Goal: Find specific page/section: Find specific page/section

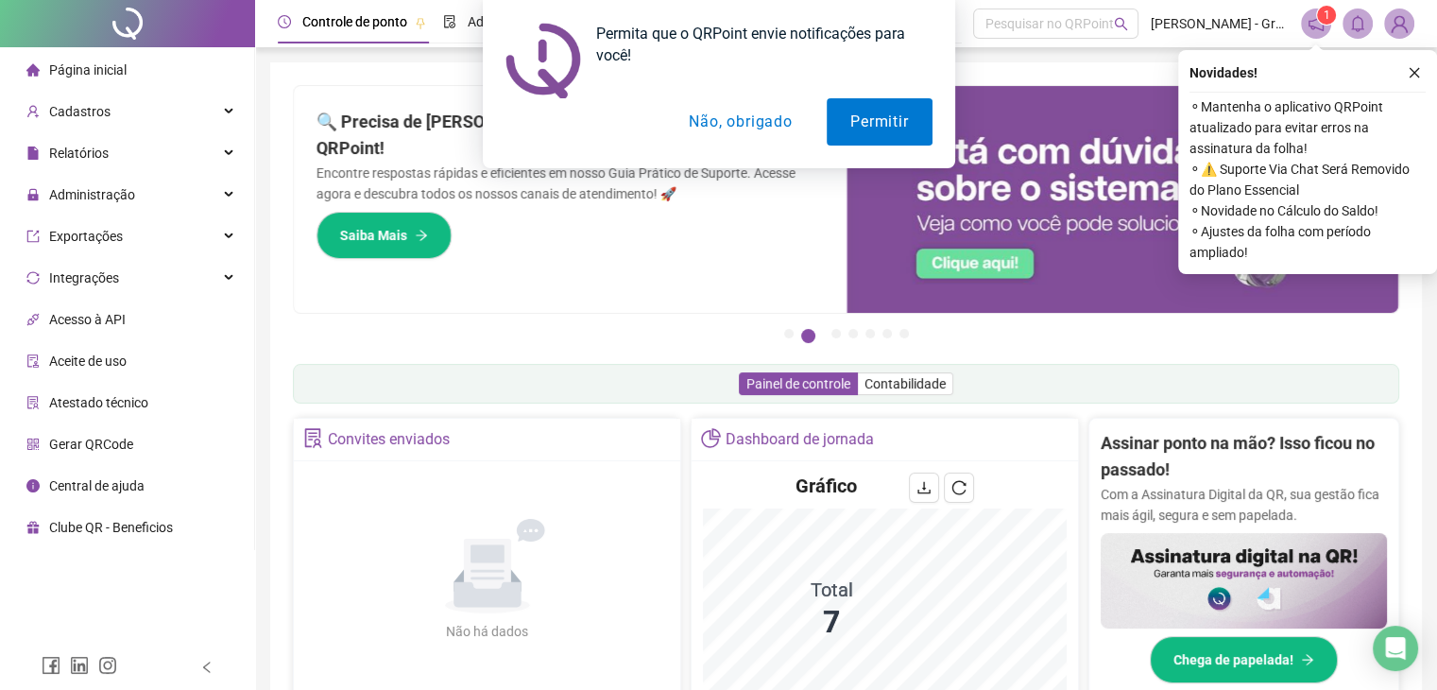
click at [83, 111] on div "Permita que o QRPoint envie notificações para você! Permitir Não, obrigado" at bounding box center [718, 84] width 1437 height 168
click at [228, 114] on div "Permita que o QRPoint envie notificações para você! Permitir Não, obrigado" at bounding box center [718, 84] width 1437 height 168
click at [230, 114] on div "Permita que o QRPoint envie notificações para você! Permitir Não, obrigado" at bounding box center [718, 84] width 1437 height 168
click at [226, 113] on div "Permita que o QRPoint envie notificações para você! Permitir Não, obrigado" at bounding box center [718, 84] width 1437 height 168
click at [90, 121] on div "Permita que o QRPoint envie notificações para você! Permitir Não, obrigado" at bounding box center [718, 84] width 1437 height 168
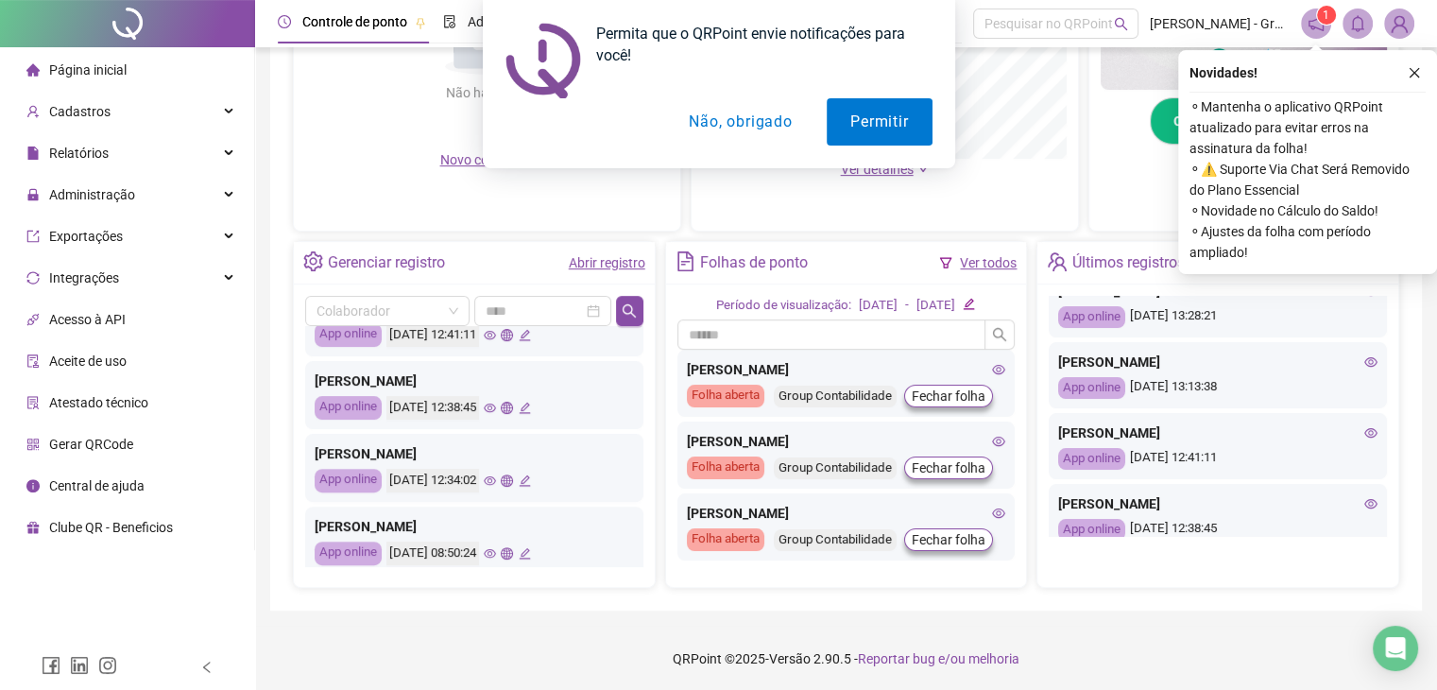
scroll to position [438, 0]
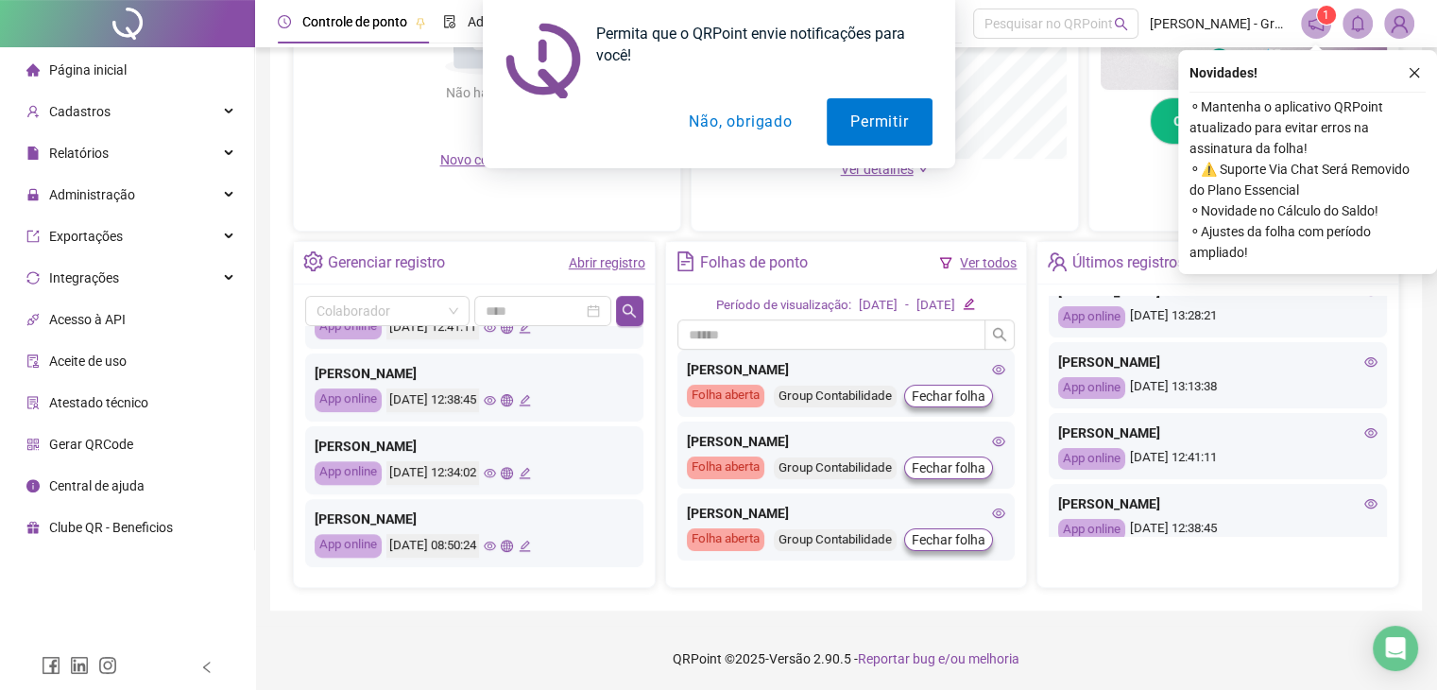
click at [750, 126] on button "Não, obrigado" at bounding box center [740, 121] width 150 height 47
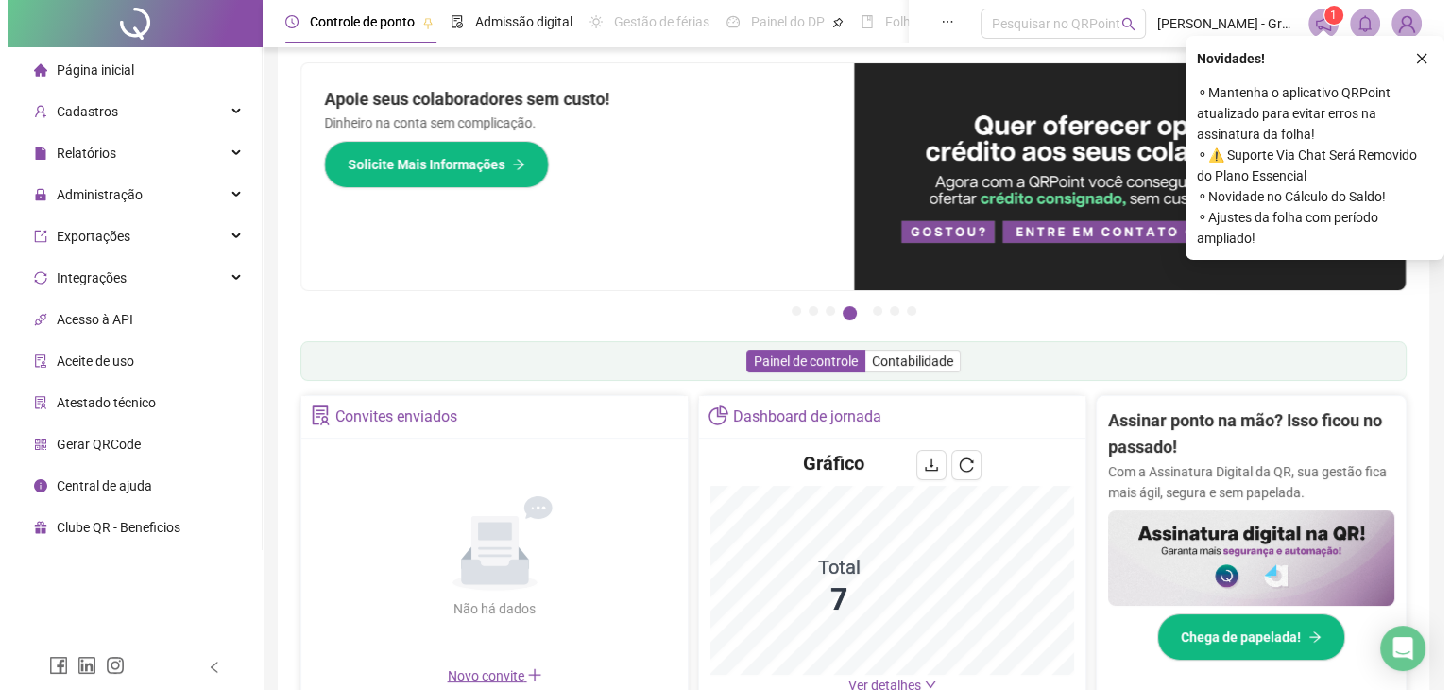
scroll to position [0, 0]
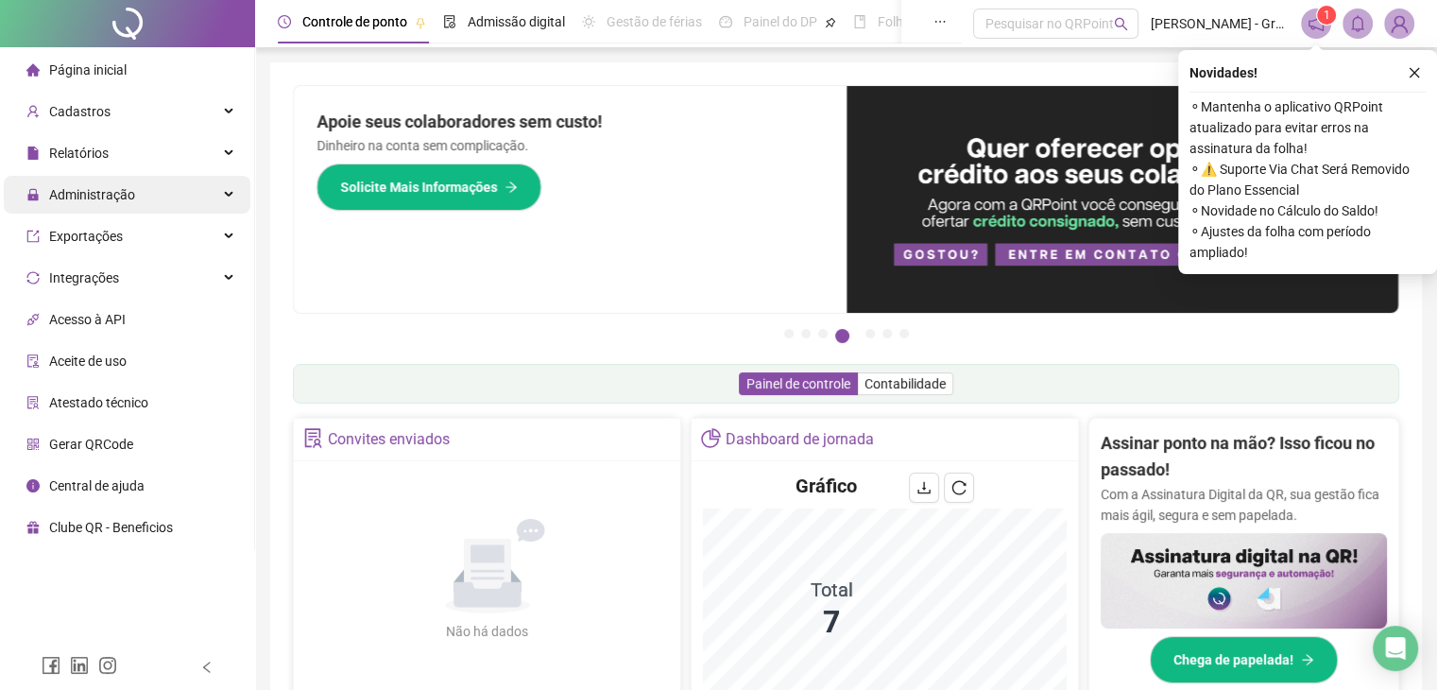
click at [101, 203] on span "Administração" at bounding box center [80, 195] width 109 height 38
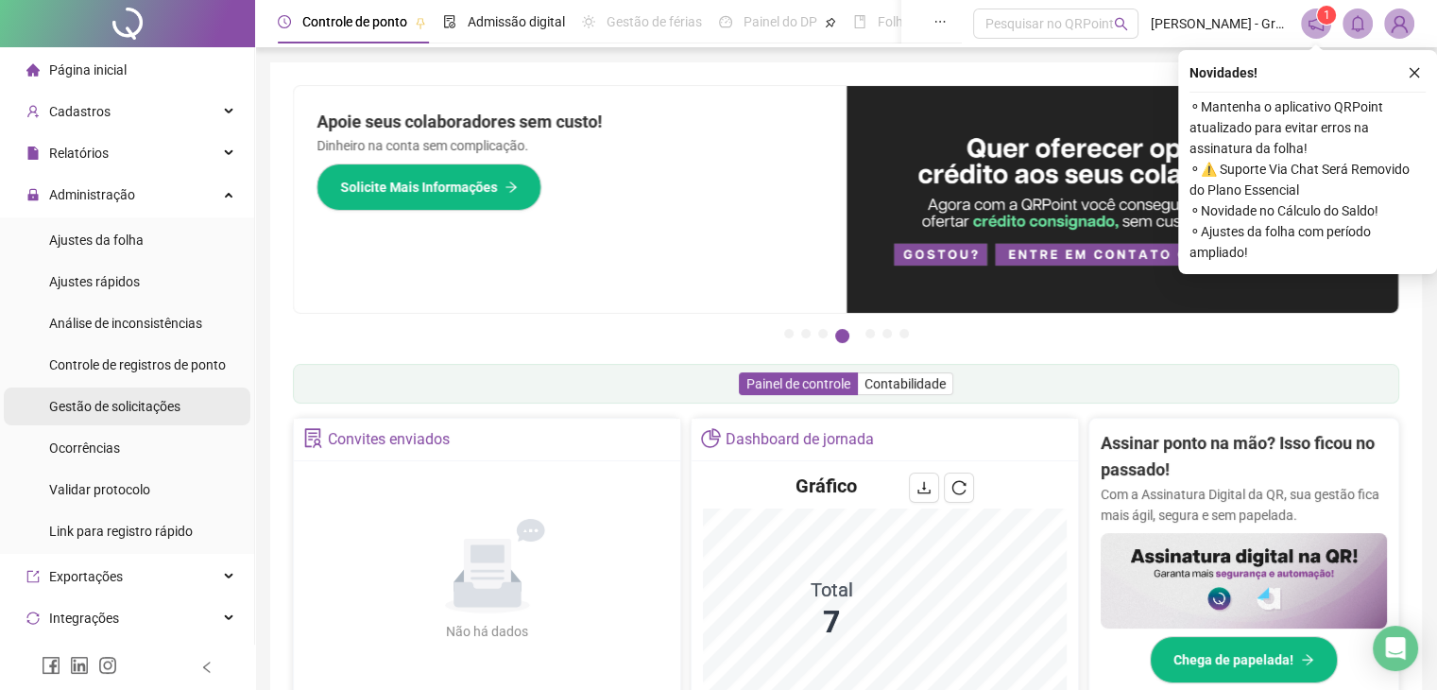
click at [122, 410] on span "Gestão de solicitações" at bounding box center [114, 406] width 131 height 15
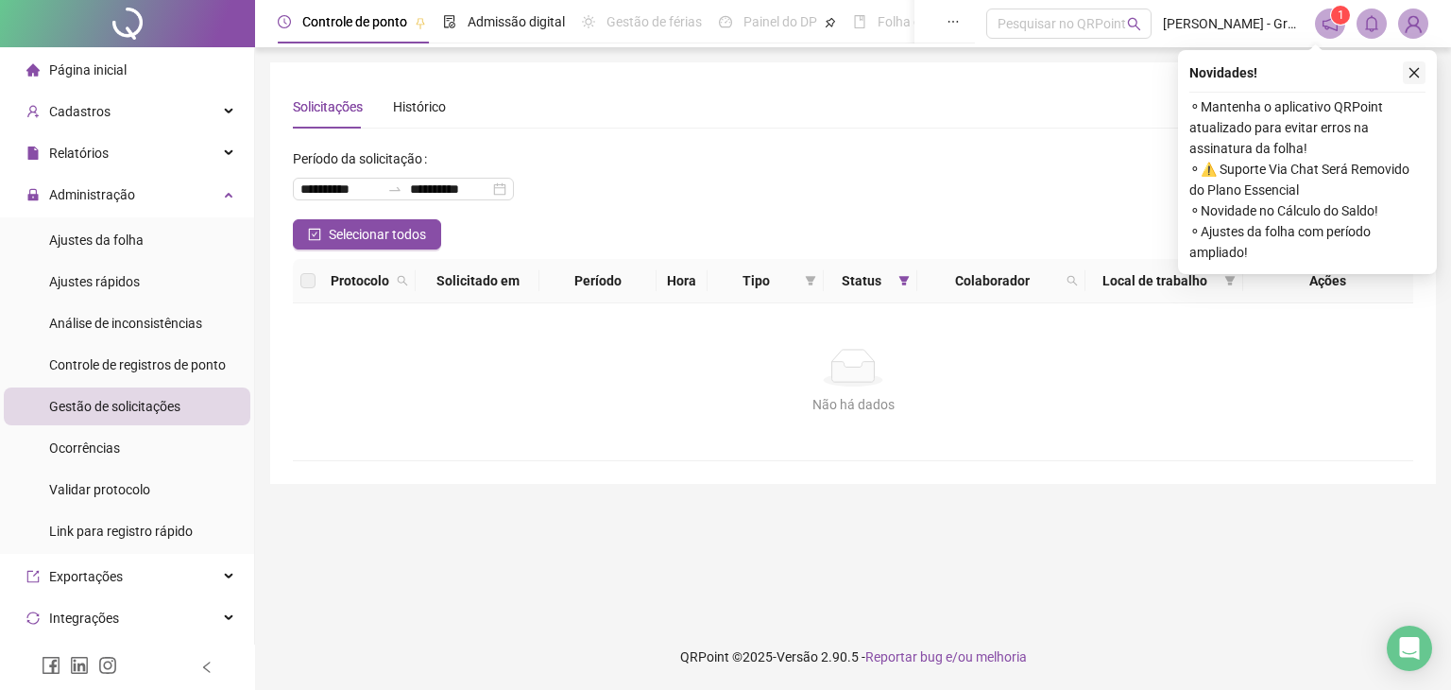
click at [1421, 69] on button "button" at bounding box center [1414, 72] width 23 height 23
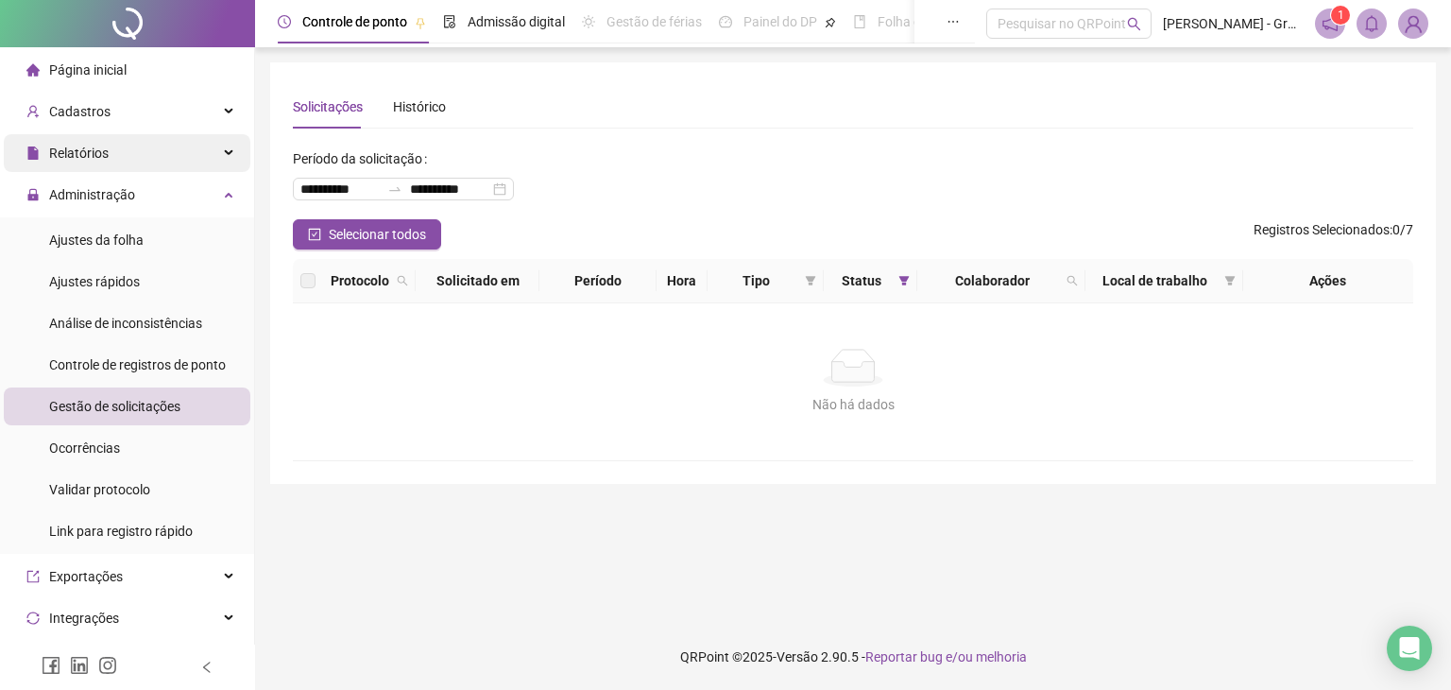
click at [80, 160] on span "Relatórios" at bounding box center [79, 152] width 60 height 15
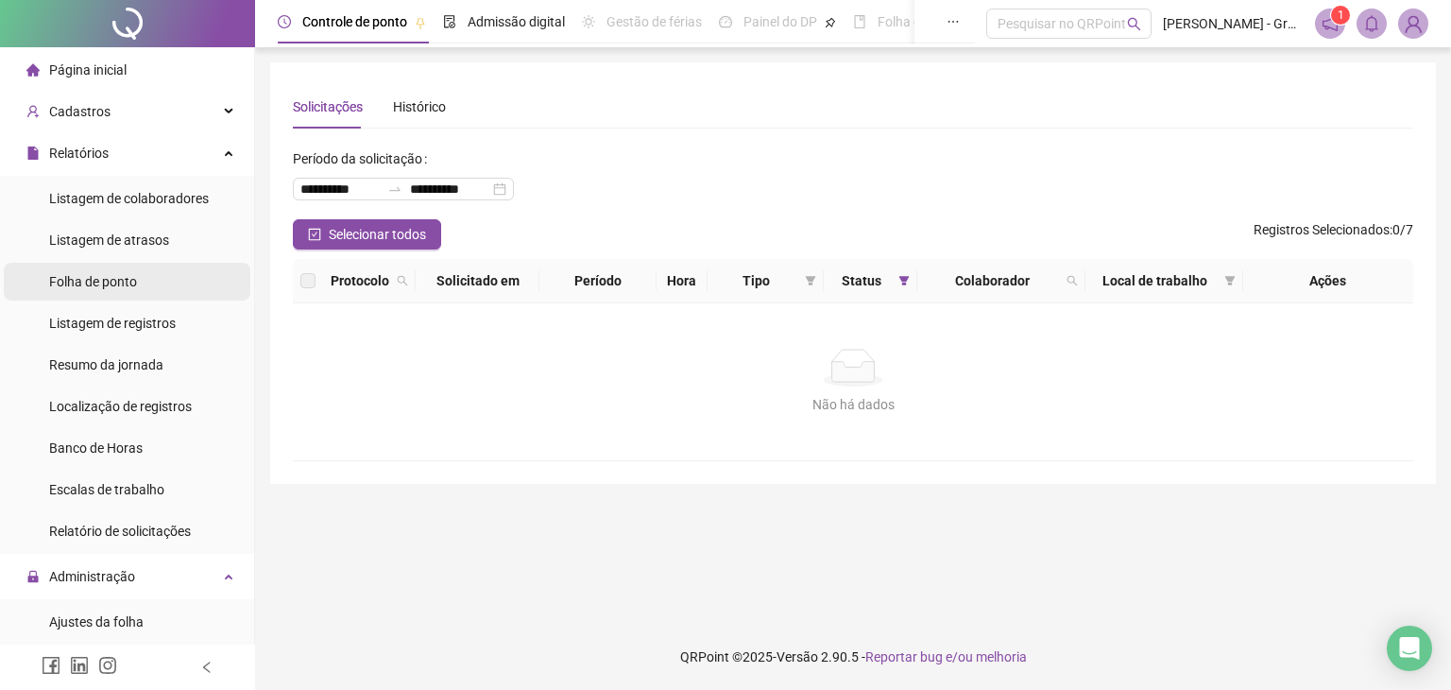
click at [106, 290] on div "Folha de ponto" at bounding box center [93, 282] width 88 height 38
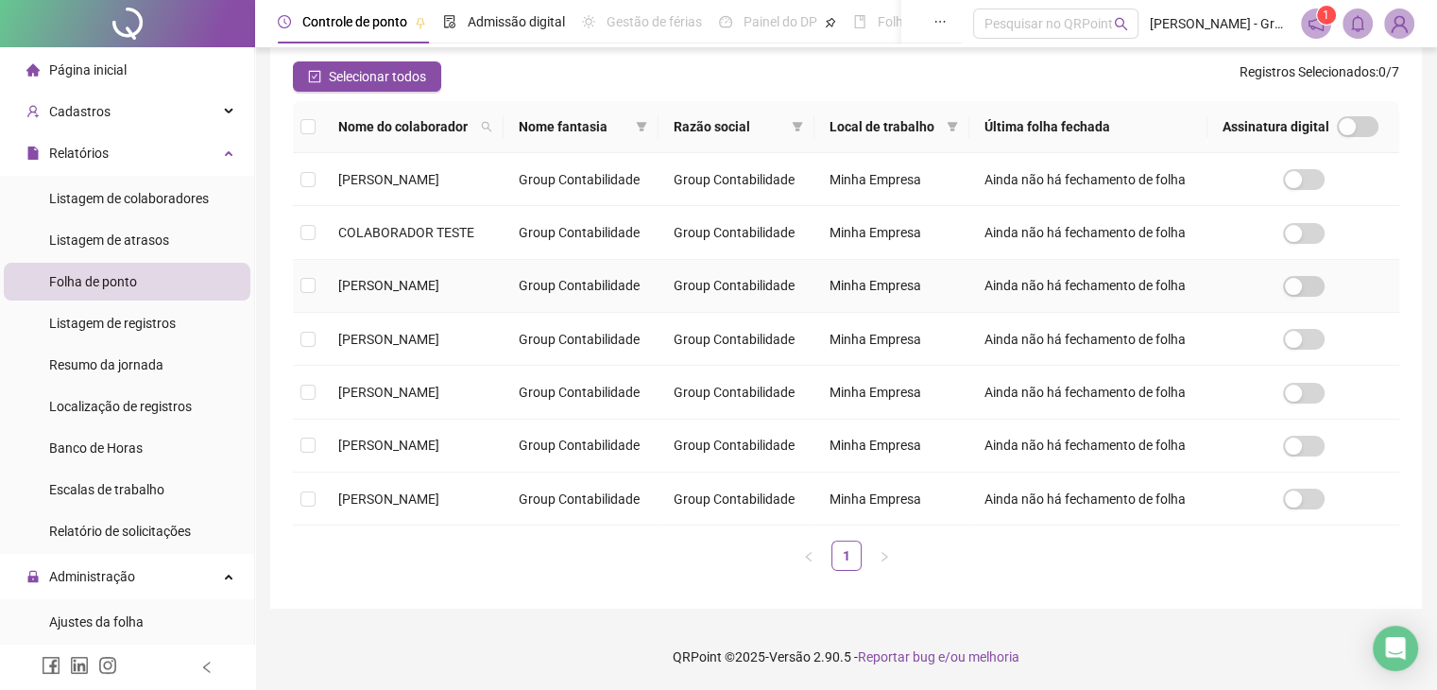
scroll to position [311, 0]
click at [439, 400] on span "[PERSON_NAME]" at bounding box center [388, 391] width 101 height 15
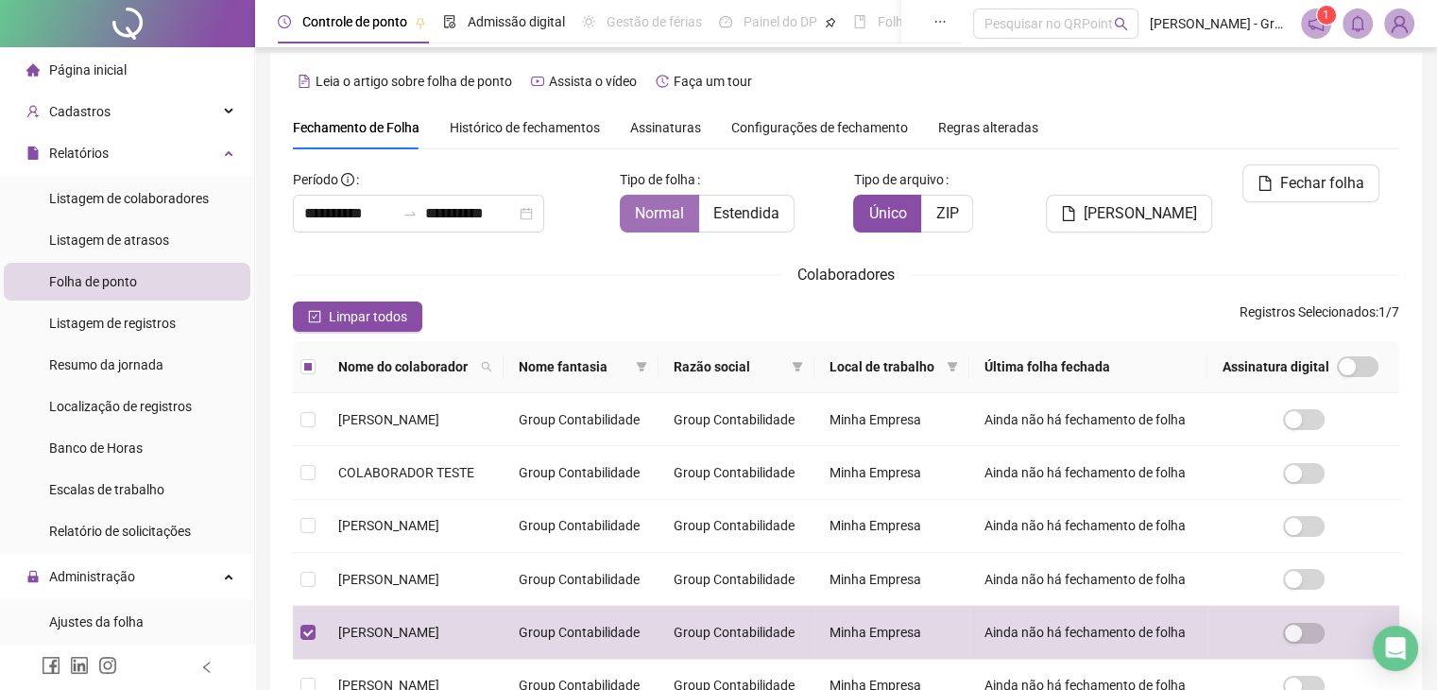
scroll to position [0, 0]
